Goal: Information Seeking & Learning: Learn about a topic

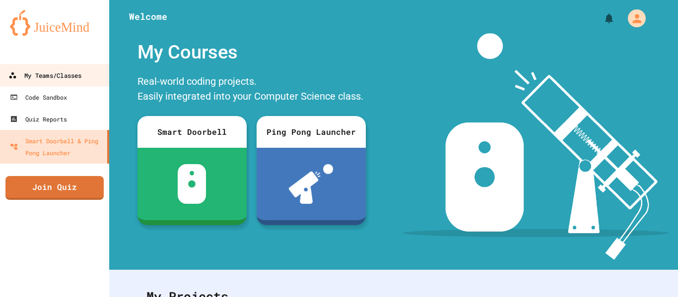
click at [24, 77] on div "My Teams/Classes" at bounding box center [44, 76] width 73 height 12
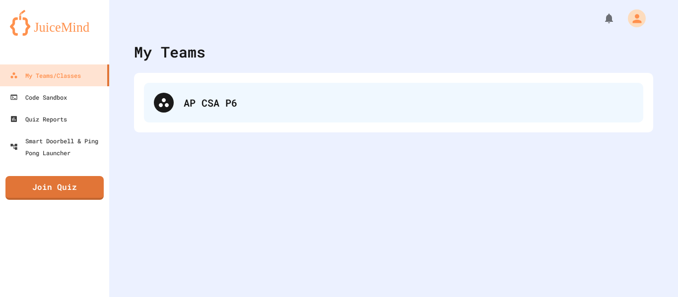
click at [270, 92] on div "AP CSA P6" at bounding box center [394, 103] width 500 height 40
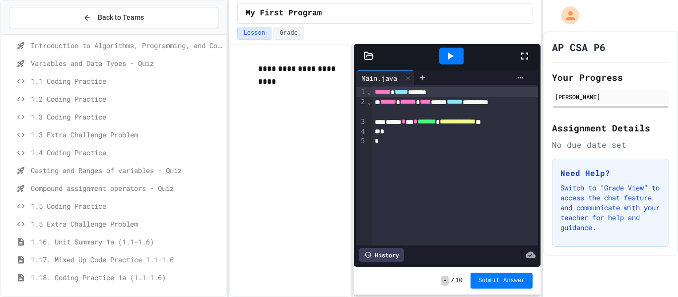
scroll to position [130, 0]
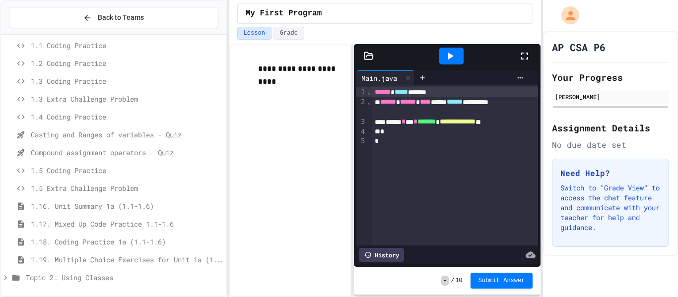
click at [6, 279] on icon at bounding box center [5, 278] width 9 height 9
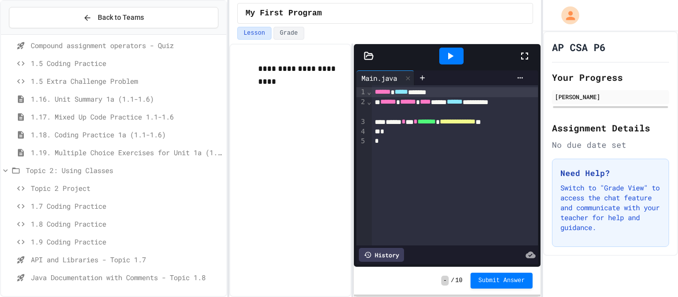
click at [57, 263] on span "API and Libraries - Topic 1.7" at bounding box center [127, 260] width 192 height 10
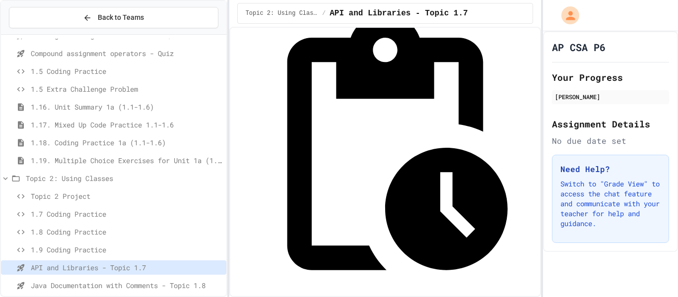
scroll to position [63, 0]
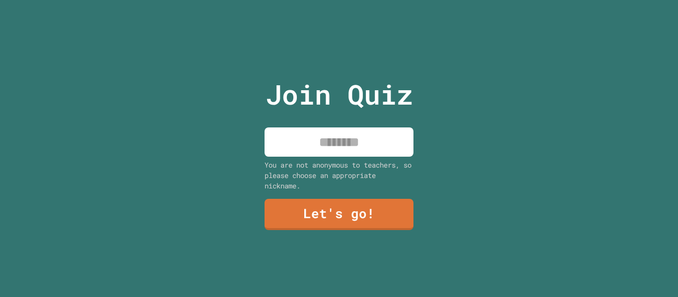
click at [326, 151] on input at bounding box center [339, 142] width 149 height 29
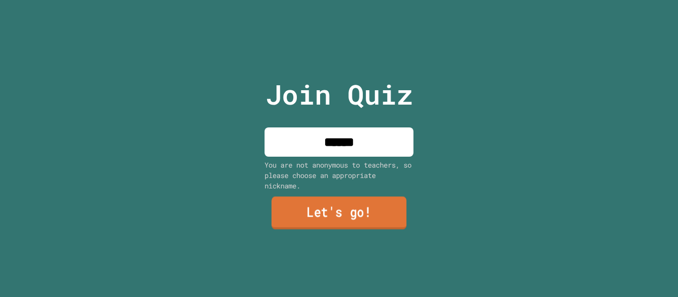
type input "******"
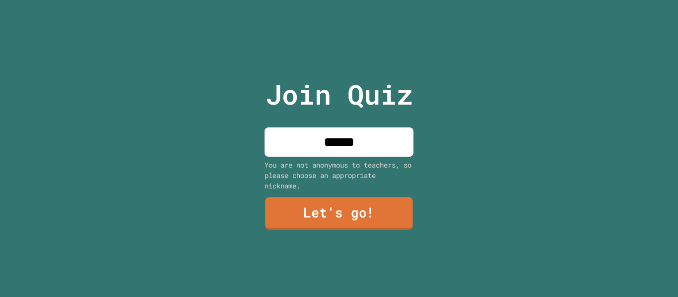
click at [331, 210] on link "Let's go!" at bounding box center [339, 214] width 148 height 33
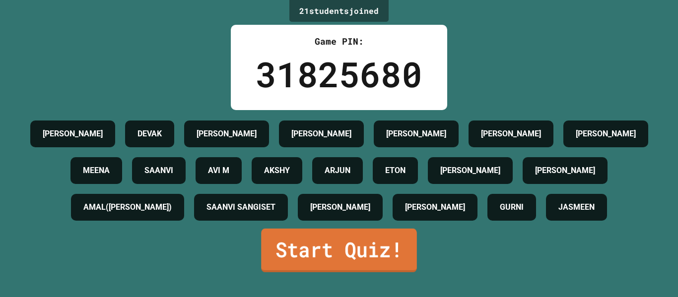
click at [327, 273] on link "Start Quiz!" at bounding box center [339, 251] width 156 height 44
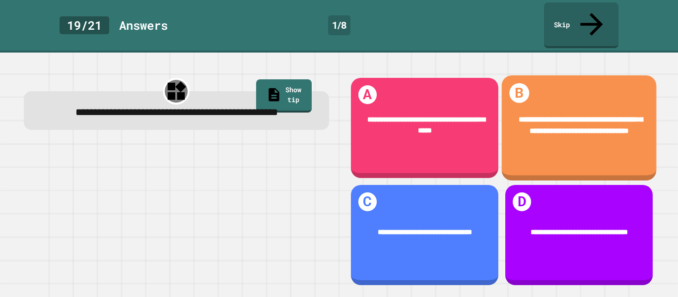
click at [605, 117] on div "**********" at bounding box center [579, 125] width 125 height 23
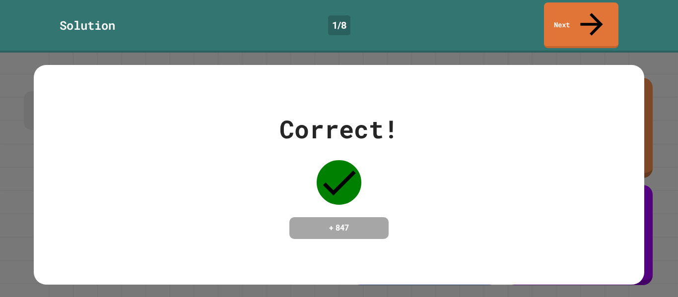
click at [422, 174] on div "Correct! + 847" at bounding box center [339, 175] width 610 height 129
click at [356, 222] on h4 "+ 847" at bounding box center [338, 228] width 79 height 12
click at [559, 14] on link "Next" at bounding box center [581, 24] width 73 height 48
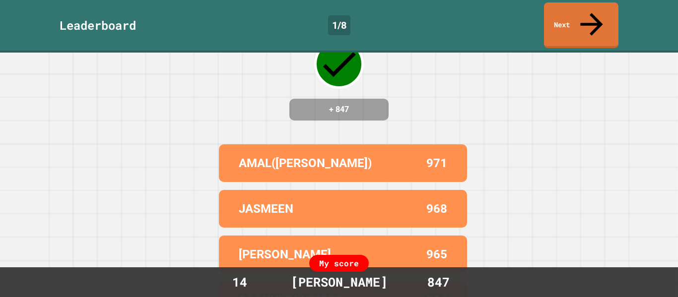
scroll to position [112, 0]
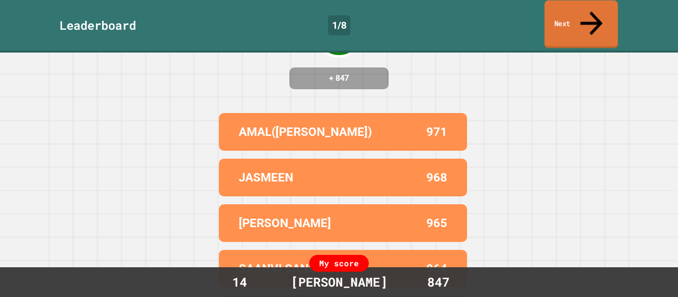
click at [581, 16] on link "Next" at bounding box center [581, 24] width 73 height 48
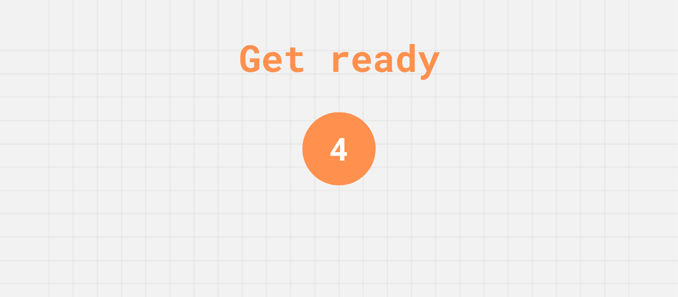
scroll to position [0, 0]
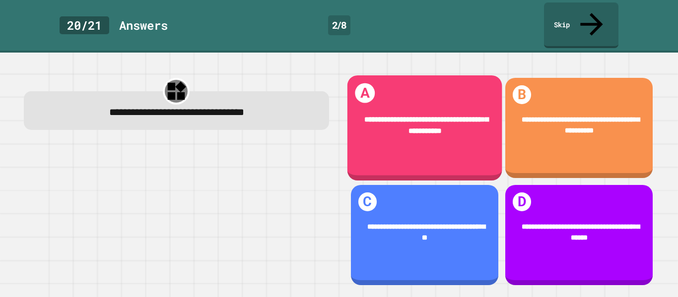
click at [424, 132] on div "**********" at bounding box center [424, 125] width 155 height 53
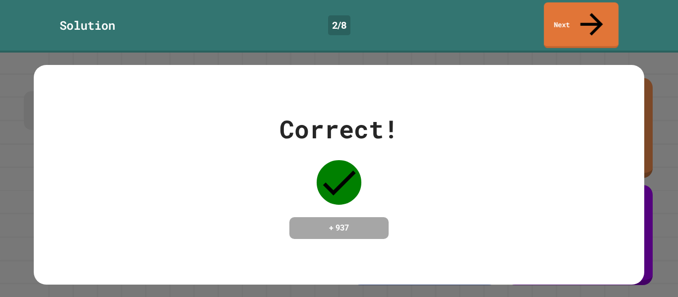
click at [586, 11] on link "Next" at bounding box center [581, 25] width 74 height 46
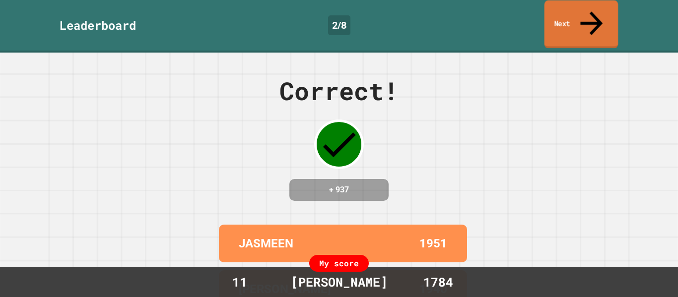
click at [588, 21] on link "Next" at bounding box center [582, 24] width 74 height 48
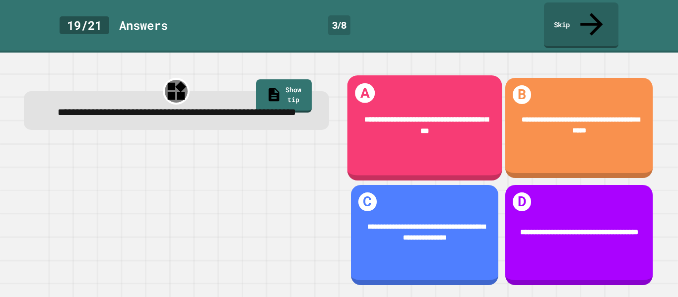
click at [433, 116] on span "**********" at bounding box center [426, 125] width 124 height 19
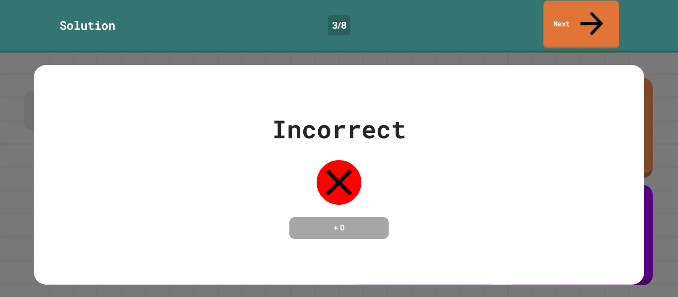
click at [569, 14] on link "Next" at bounding box center [581, 24] width 75 height 48
